Goal: Information Seeking & Learning: Learn about a topic

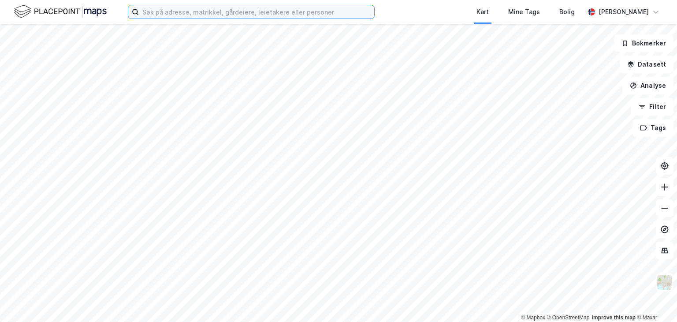
click at [150, 16] on input at bounding box center [256, 11] width 235 height 13
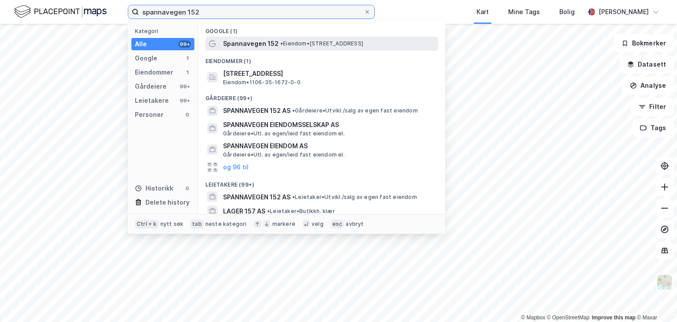
type input "spannavegen 152"
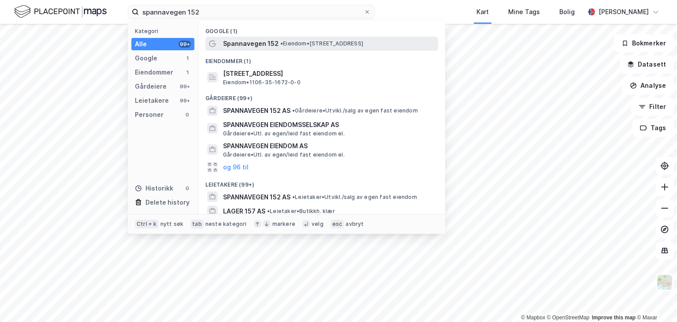
click at [258, 46] on span "Spannavegen 152" at bounding box center [251, 43] width 56 height 11
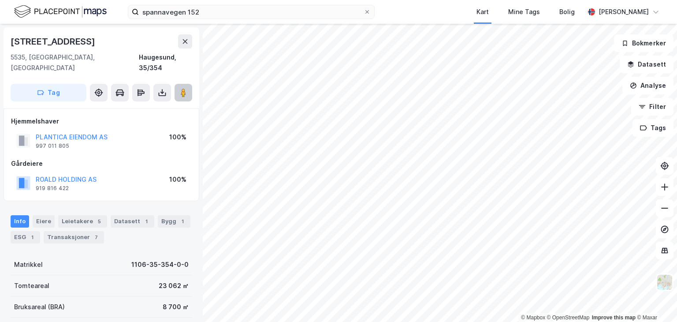
click at [181, 88] on image at bounding box center [183, 92] width 5 height 9
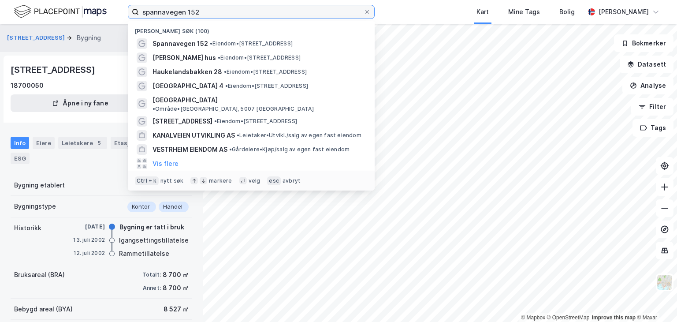
drag, startPoint x: 208, startPoint y: 11, endPoint x: 137, endPoint y: 12, distance: 71.4
click at [137, 12] on label "spannavegen 152" at bounding box center [251, 12] width 247 height 14
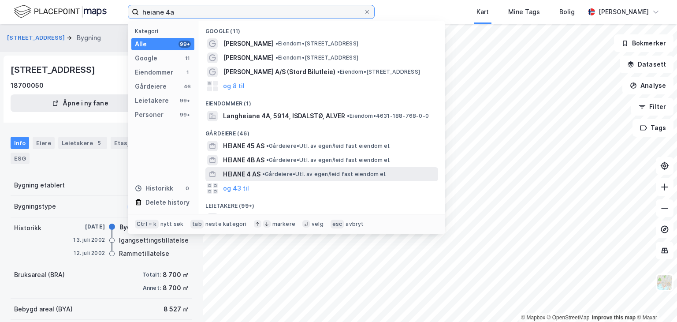
type input "heiane 4a"
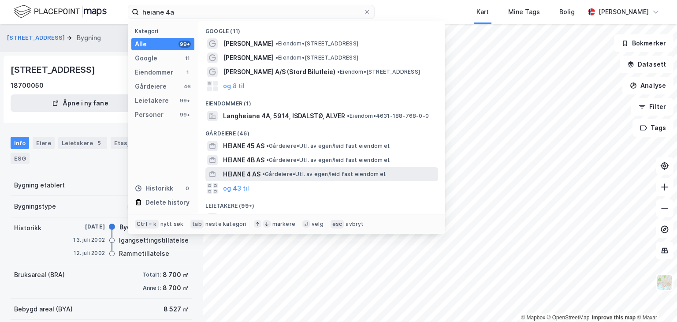
click at [253, 171] on span "HEIANE 4 AS" at bounding box center [241, 174] width 37 height 11
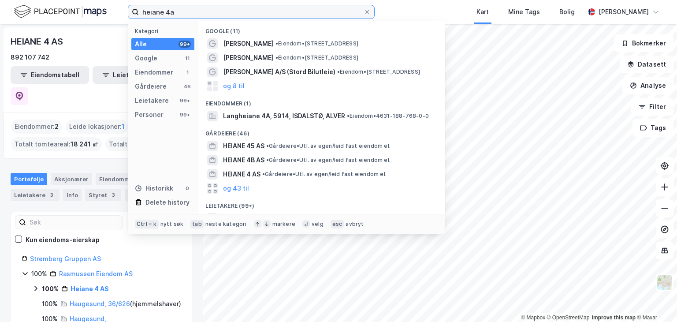
drag, startPoint x: 180, startPoint y: 10, endPoint x: 123, endPoint y: 4, distance: 57.2
click at [122, 12] on div "heiane 4a Kategori Alle 99+ Google 11 Eiendommer 1 Gårdeiere 46 Leietakere 99+ …" at bounding box center [338, 12] width 677 height 24
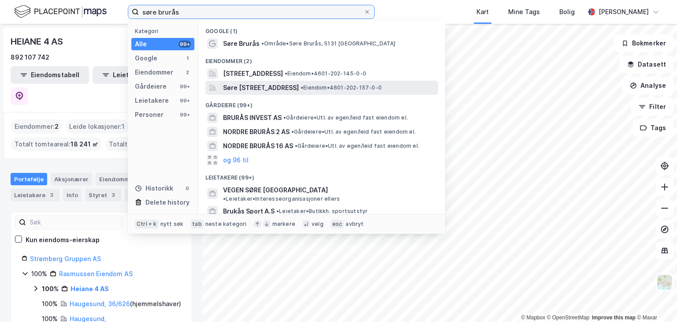
type input "søre brurås"
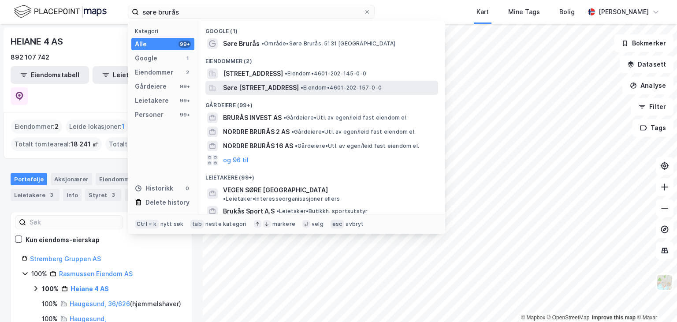
click at [258, 87] on span "Søre [STREET_ADDRESS]" at bounding box center [261, 87] width 76 height 11
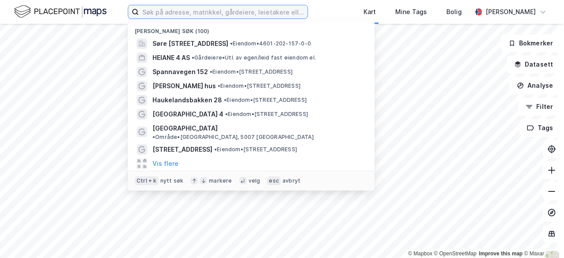
click at [144, 8] on input at bounding box center [223, 11] width 169 height 13
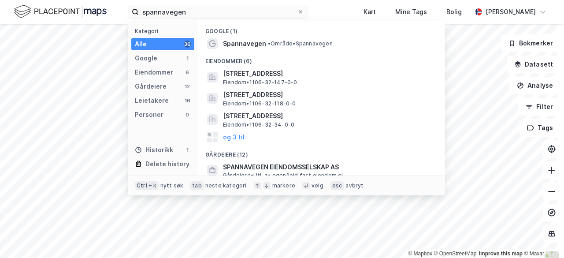
click at [238, 122] on span "Eiendom • 1106-32-34-0-0" at bounding box center [258, 124] width 71 height 7
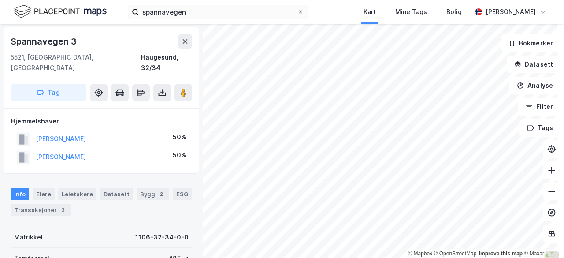
click at [225, 6] on div "spannavegen Kart Mine Tags Bolig [PERSON_NAME] © Mapbox © OpenStreetMap Improve…" at bounding box center [282, 129] width 564 height 258
click at [271, 21] on div "spannavegen Kart Mine Tags Bolig [PERSON_NAME] © Mapbox © OpenStreetMap Improve…" at bounding box center [282, 129] width 564 height 258
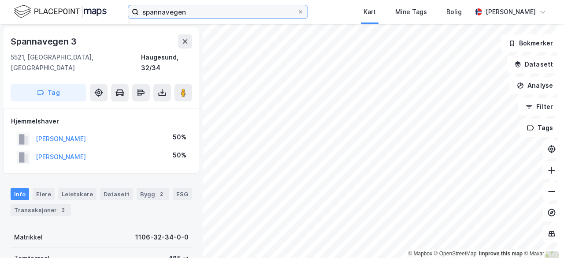
click at [195, 13] on input "spannavegen" at bounding box center [218, 11] width 158 height 13
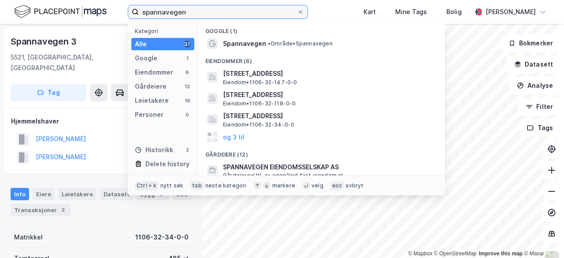
click at [195, 13] on input "spannavegen" at bounding box center [218, 11] width 158 height 13
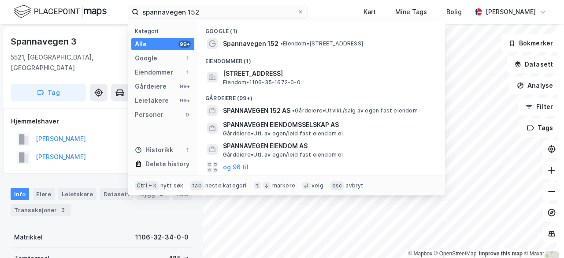
click at [243, 45] on span "Spannavegen 152" at bounding box center [251, 43] width 56 height 11
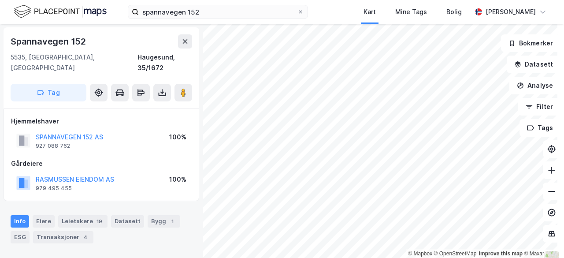
click at [183, 88] on image at bounding box center [183, 92] width 5 height 9
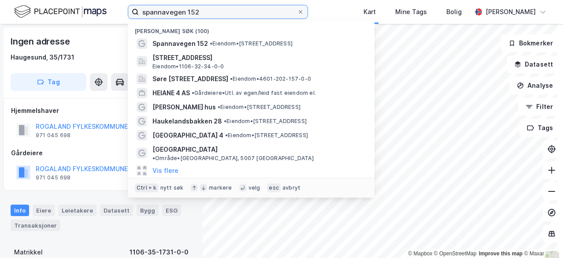
click at [205, 8] on input "spannavegen 152" at bounding box center [218, 11] width 158 height 13
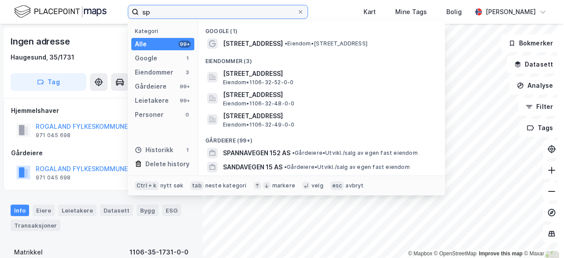
type input "s"
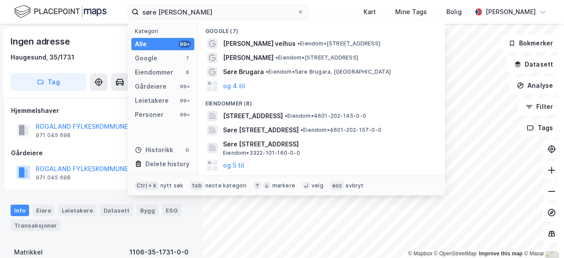
click at [260, 130] on span "Søre [STREET_ADDRESS]" at bounding box center [261, 130] width 76 height 11
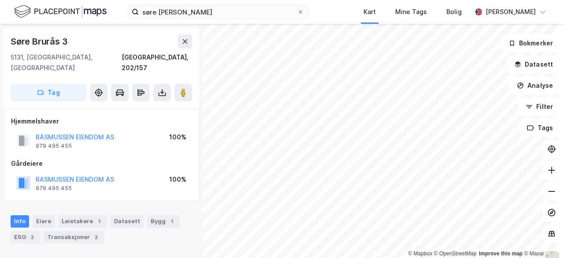
click at [186, 88] on icon at bounding box center [183, 92] width 9 height 9
click at [547, 192] on icon at bounding box center [551, 191] width 9 height 9
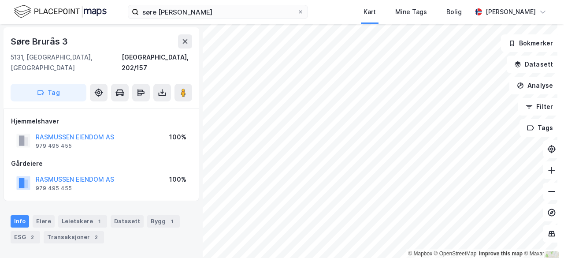
click at [547, 192] on icon at bounding box center [551, 191] width 9 height 9
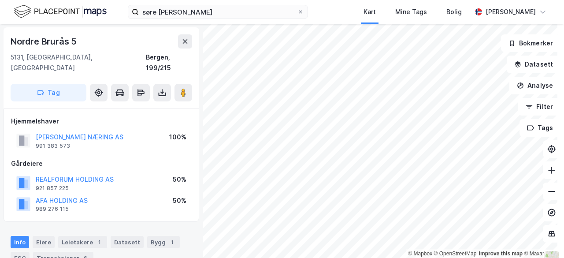
click at [548, 191] on icon at bounding box center [551, 191] width 7 height 1
click at [0, 0] on button "AFA HOLDING AS" at bounding box center [0, 0] width 0 height 0
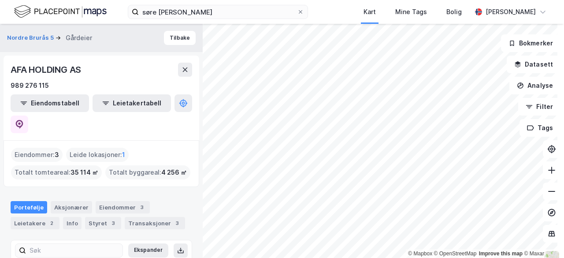
click at [76, 201] on div "Aksjonærer" at bounding box center [71, 207] width 41 height 12
click at [69, 201] on div "Aksjonærer" at bounding box center [71, 207] width 41 height 12
click at [95, 217] on div "Styret 3" at bounding box center [103, 223] width 36 height 12
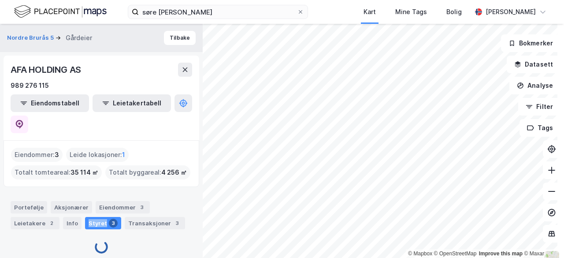
click at [95, 217] on div "Styret 3" at bounding box center [103, 223] width 36 height 12
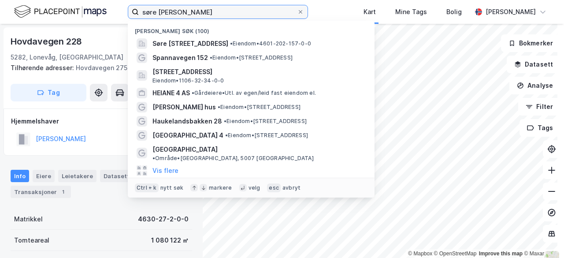
click at [192, 13] on input "søre [PERSON_NAME]" at bounding box center [218, 11] width 158 height 13
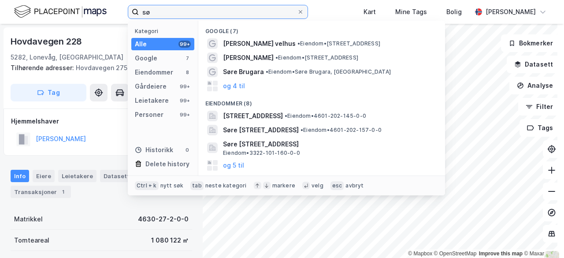
type input "s"
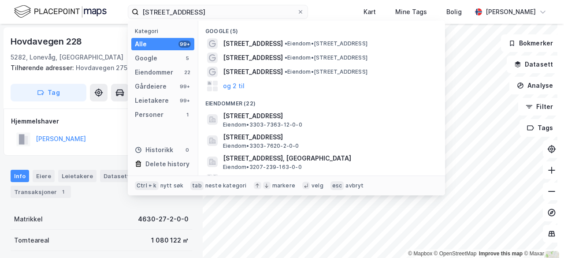
click at [261, 45] on div "[STREET_ADDRESS] • Eiendom • [STREET_ADDRESS]" at bounding box center [329, 43] width 213 height 11
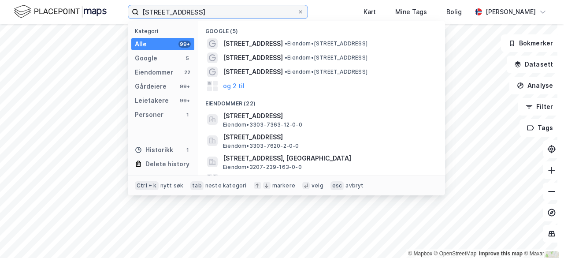
click at [190, 11] on input "[STREET_ADDRESS]" at bounding box center [218, 11] width 158 height 13
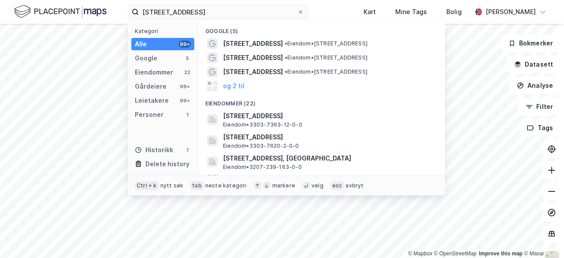
click at [230, 75] on span "[STREET_ADDRESS]" at bounding box center [253, 72] width 60 height 11
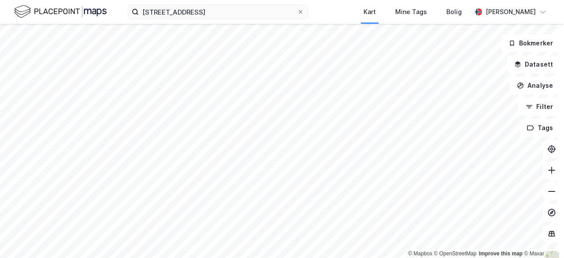
click at [196, 4] on div "[STREET_ADDRESS] Kart Mine Tags Bolig [PERSON_NAME]" at bounding box center [282, 12] width 564 height 24
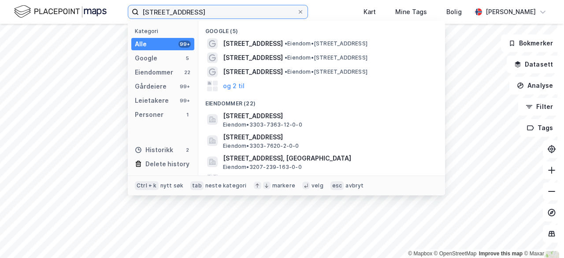
click at [192, 7] on input "[STREET_ADDRESS]" at bounding box center [218, 11] width 158 height 13
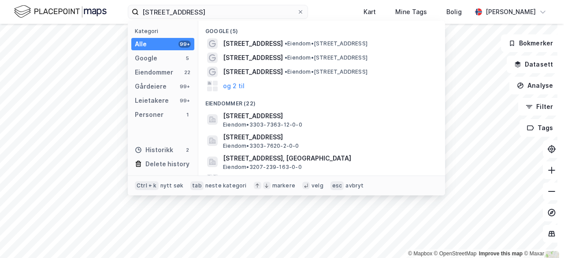
click at [258, 56] on span "[STREET_ADDRESS]" at bounding box center [253, 57] width 60 height 11
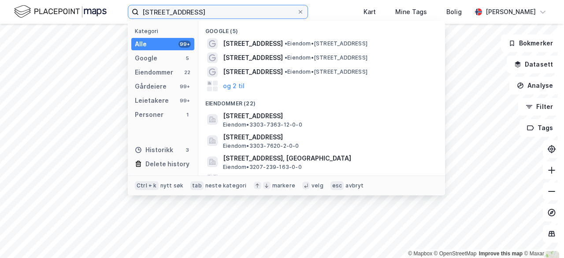
click at [187, 11] on input "[STREET_ADDRESS]" at bounding box center [218, 11] width 158 height 13
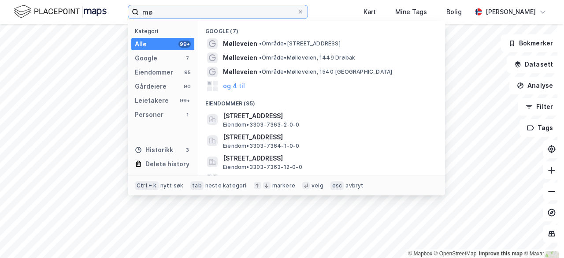
type input "m"
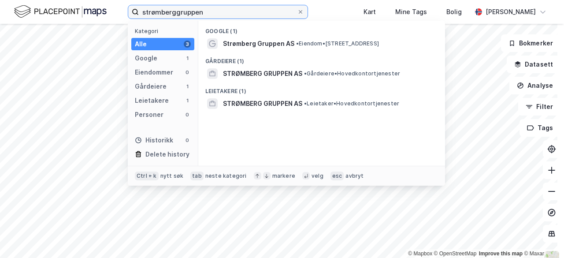
type input "strømberggruppen"
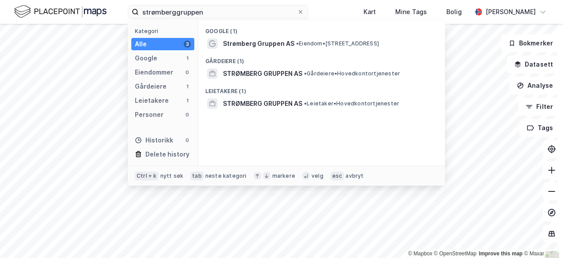
click at [239, 69] on span "STRØMBERG GRUPPEN AS" at bounding box center [262, 73] width 79 height 11
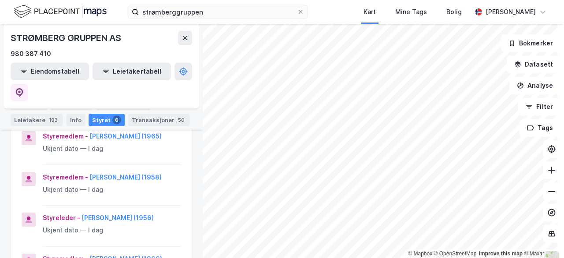
scroll to position [129, 0]
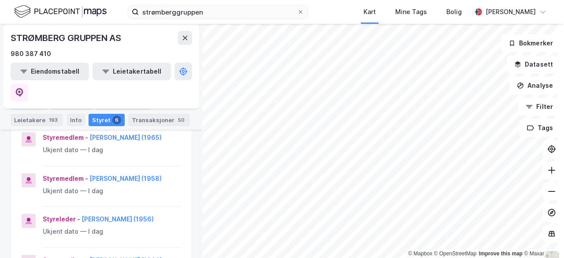
click at [102, 104] on div "Eiendommer 55" at bounding box center [123, 104] width 55 height 12
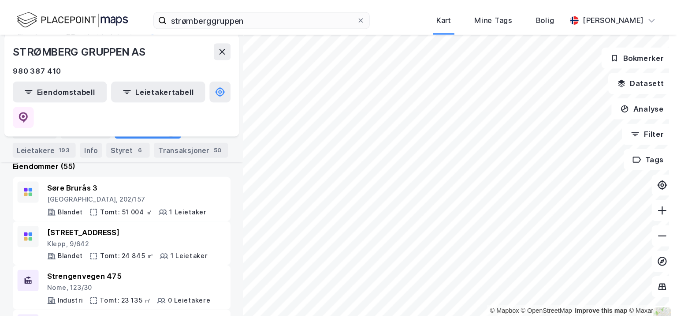
scroll to position [107, 0]
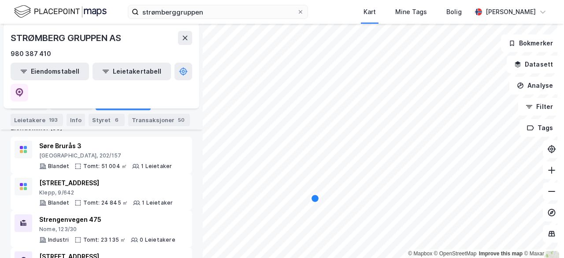
click at [46, 178] on div "[STREET_ADDRESS]" at bounding box center [105, 183] width 133 height 11
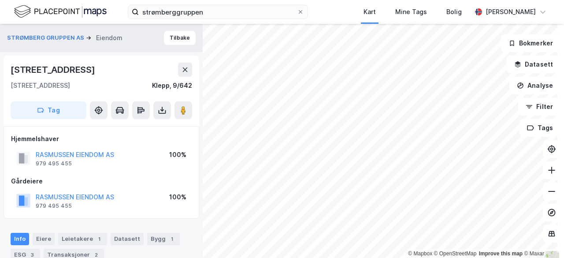
click at [547, 192] on icon at bounding box center [551, 191] width 9 height 9
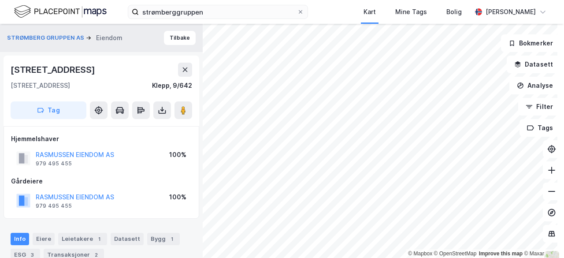
click at [547, 192] on icon at bounding box center [551, 191] width 9 height 9
